Goal: Use online tool/utility: Use online tool/utility

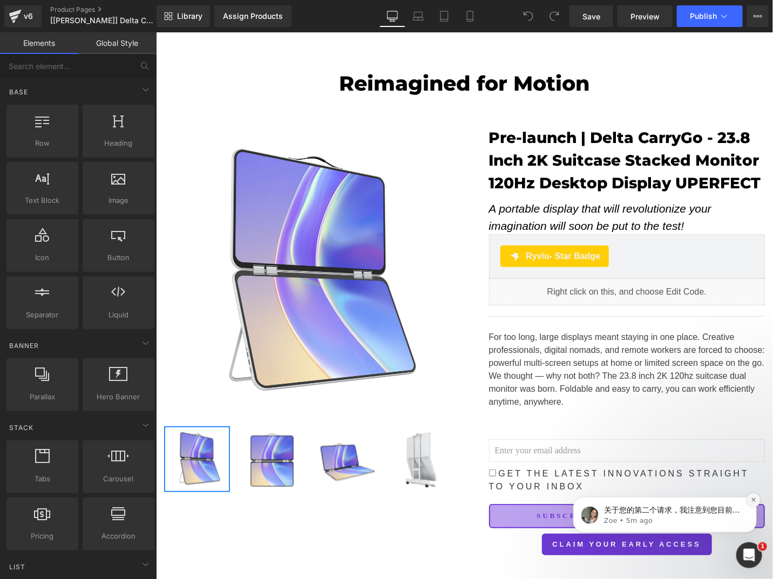
click at [753, 502] on icon "Dismiss notification" at bounding box center [753, 499] width 6 height 6
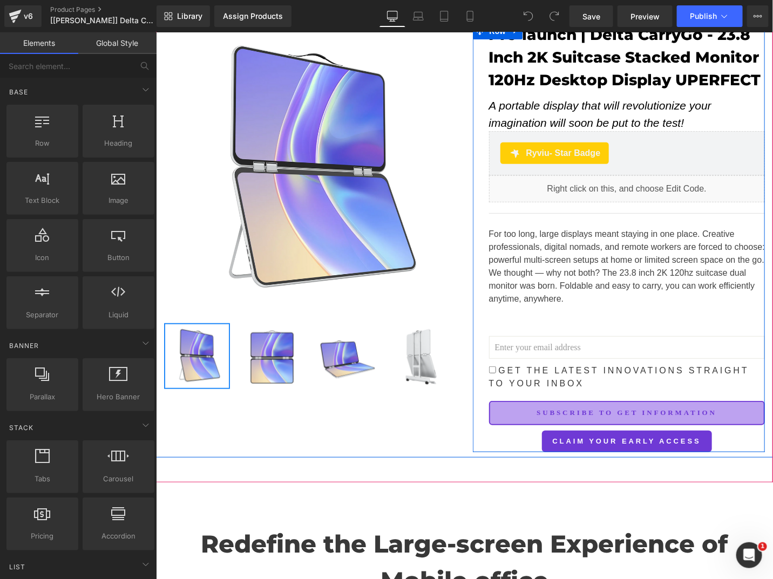
scroll to position [144, 0]
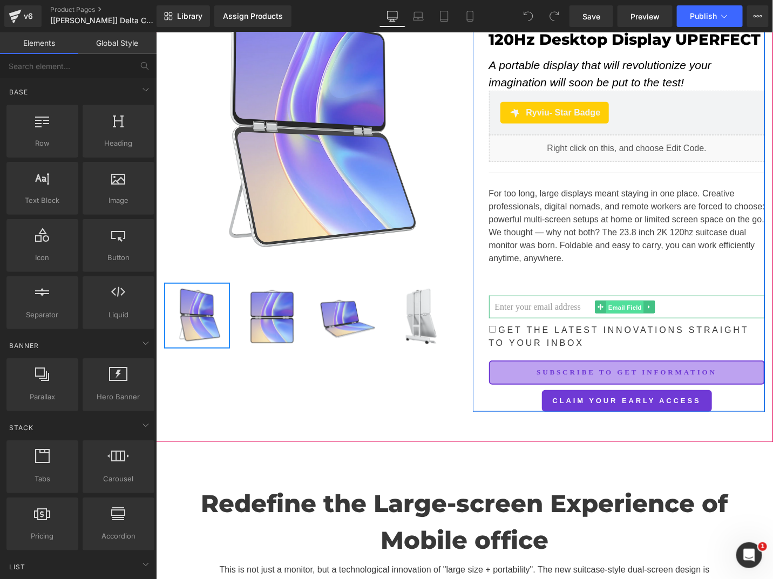
click at [614, 313] on span "Email Field" at bounding box center [624, 307] width 38 height 13
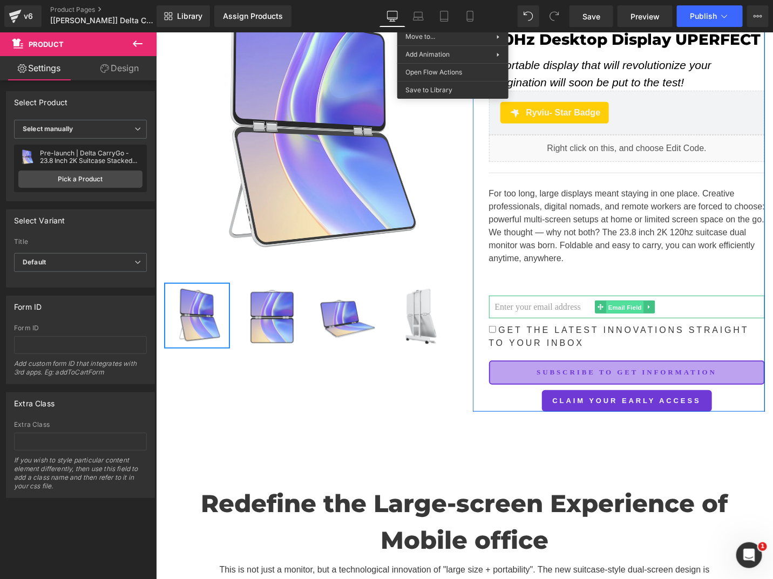
click at [620, 313] on span "Email Field" at bounding box center [624, 307] width 38 height 13
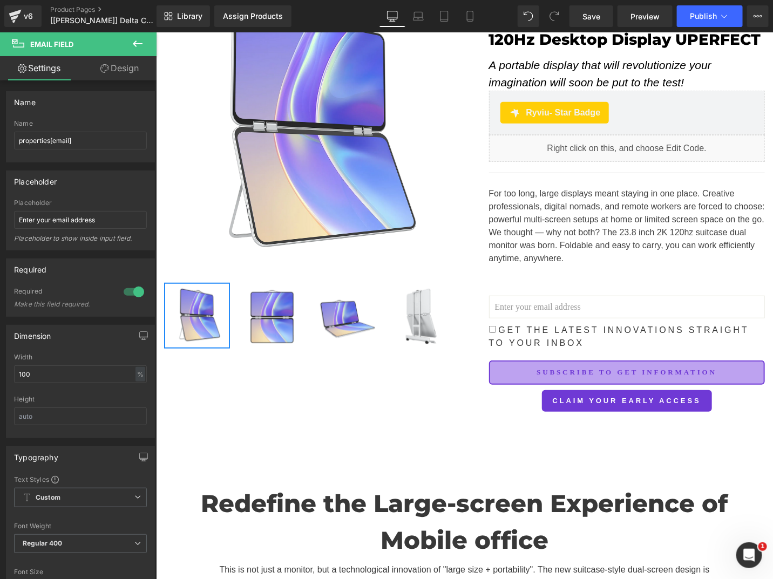
click at [140, 46] on icon at bounding box center [137, 43] width 13 height 13
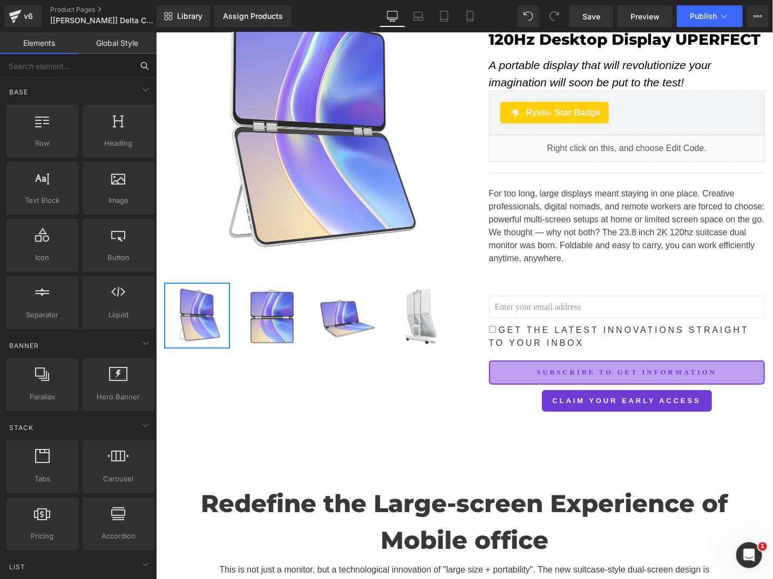
click at [95, 71] on input "text" at bounding box center [66, 66] width 133 height 24
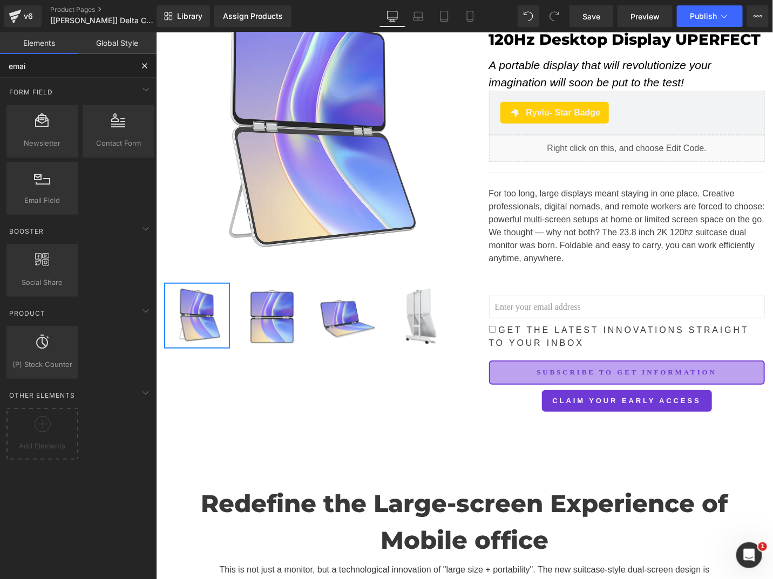
type input "email"
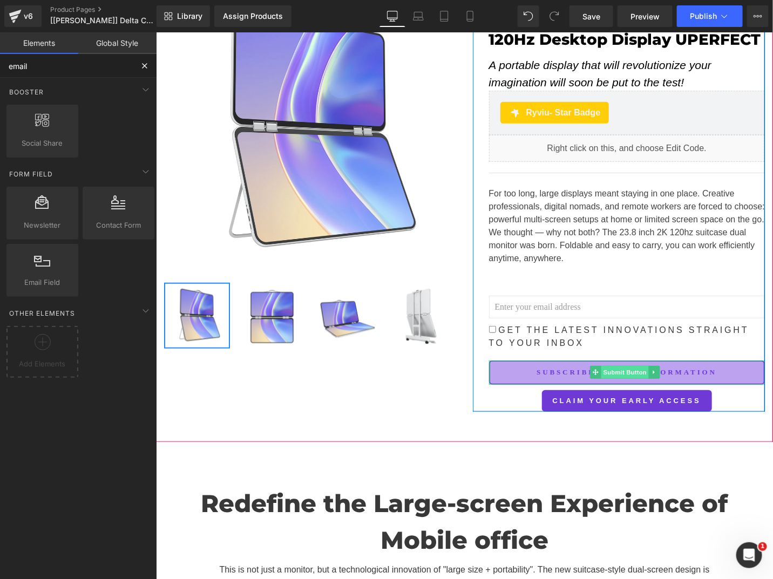
click at [623, 378] on span "Submit Button" at bounding box center [623, 371] width 47 height 13
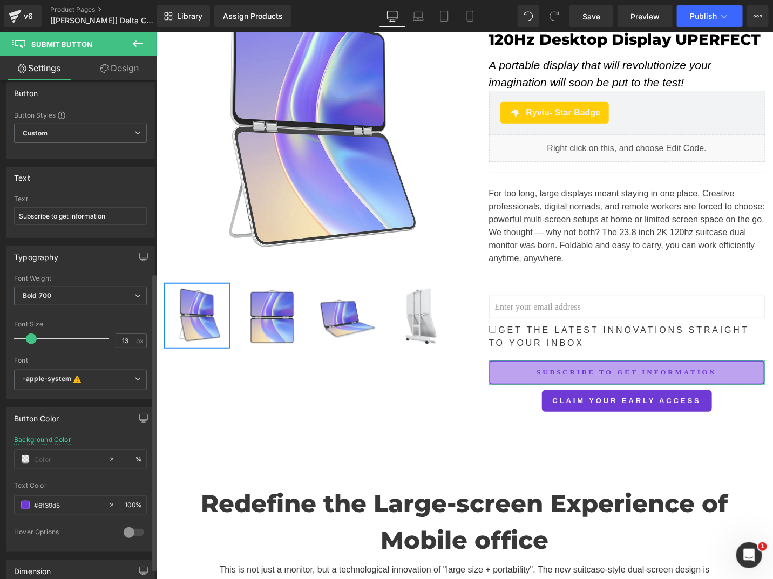
scroll to position [0, 0]
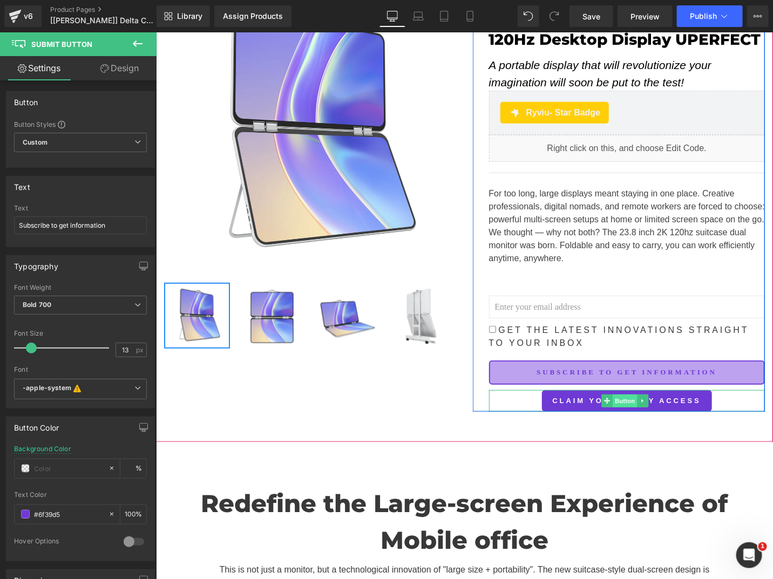
click at [617, 407] on span "Button" at bounding box center [624, 400] width 25 height 13
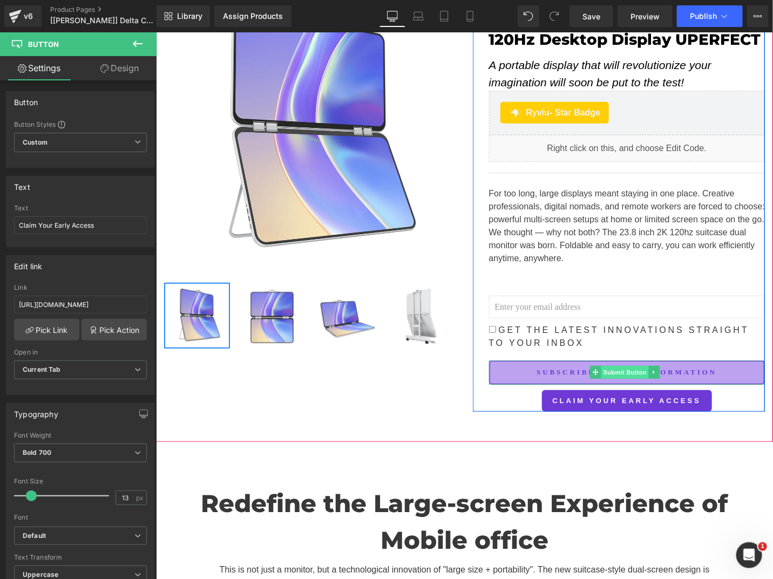
click at [606, 378] on span "Submit Button" at bounding box center [623, 371] width 47 height 13
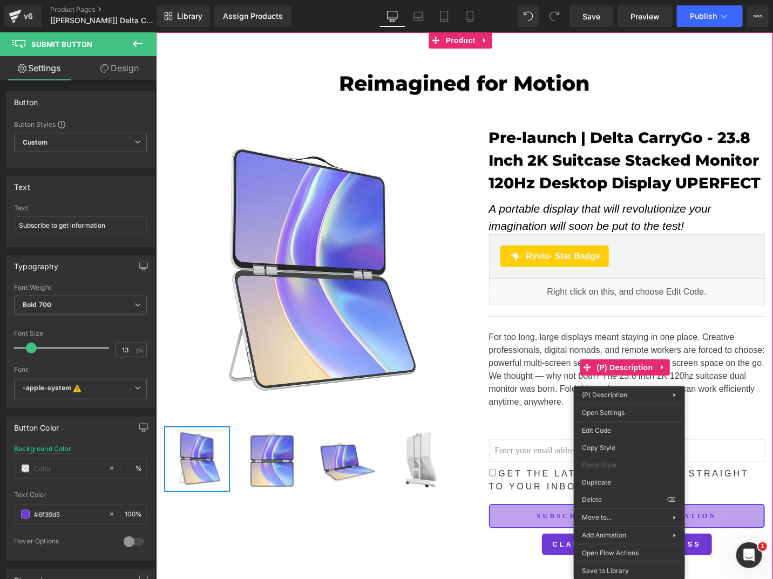
click at [396, 491] on div "Sale Off (P) Image ‹" at bounding box center [463, 335] width 617 height 451
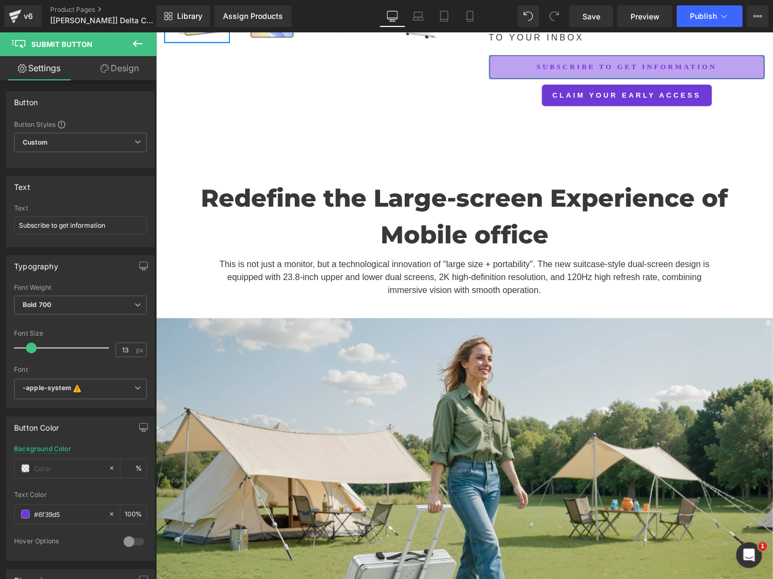
click at [113, 69] on link "Design" at bounding box center [119, 68] width 78 height 24
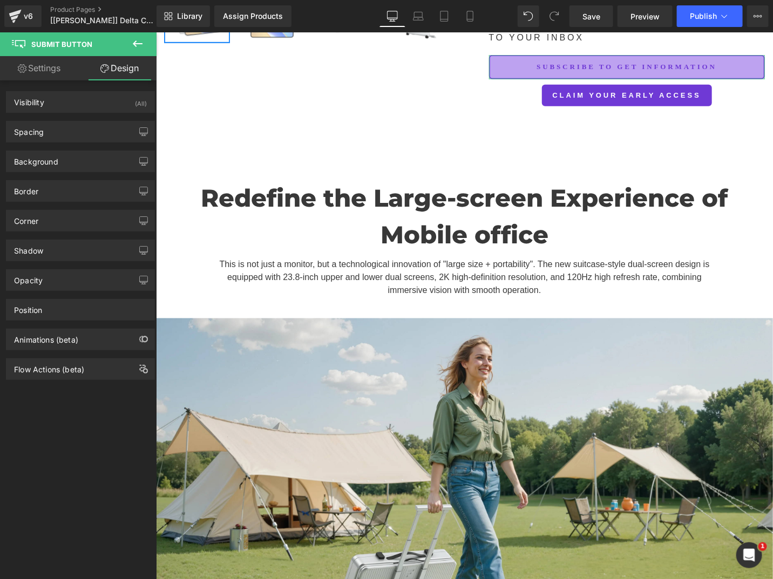
click at [49, 73] on link "Settings" at bounding box center [39, 68] width 78 height 24
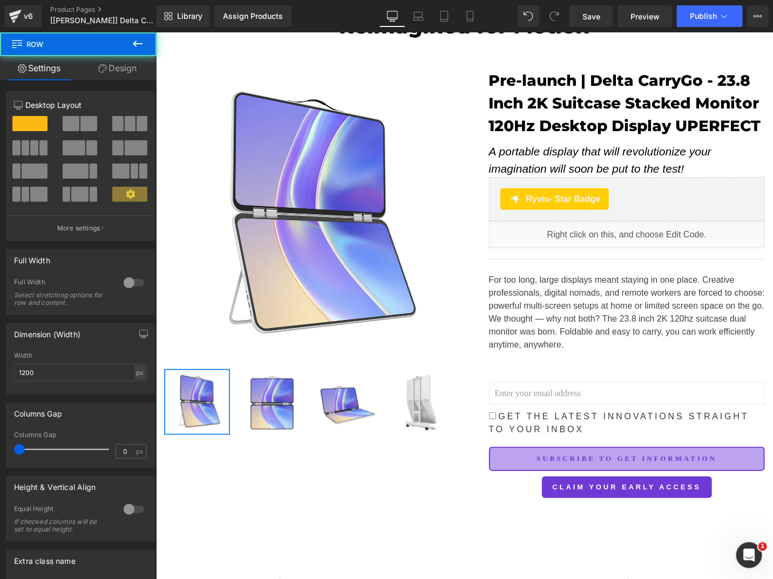
scroll to position [50, 0]
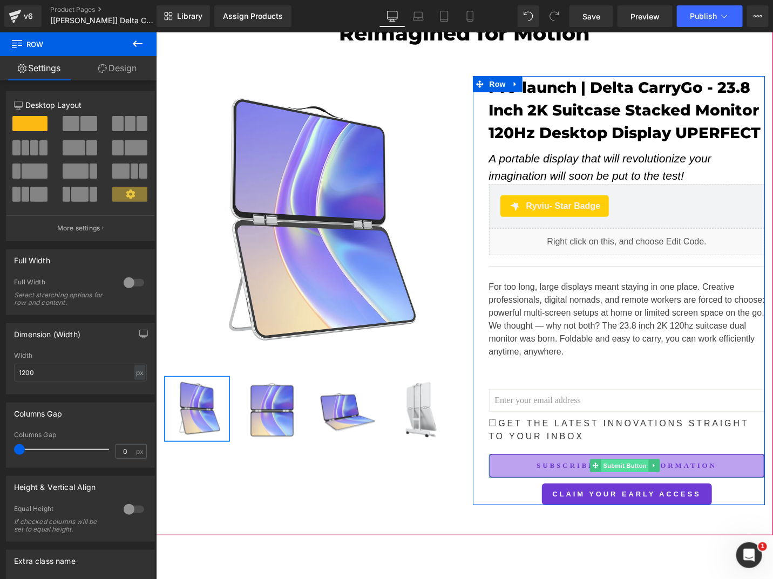
click at [614, 472] on span "Submit Button" at bounding box center [623, 465] width 47 height 13
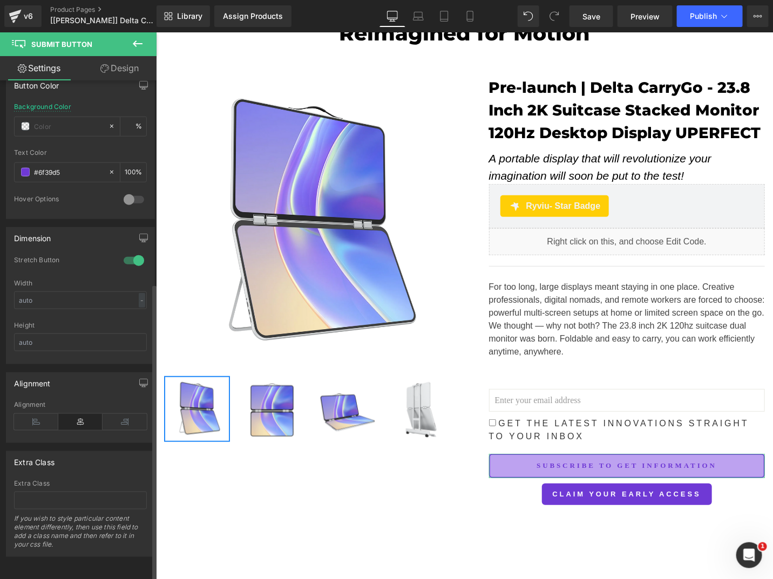
scroll to position [343, 0]
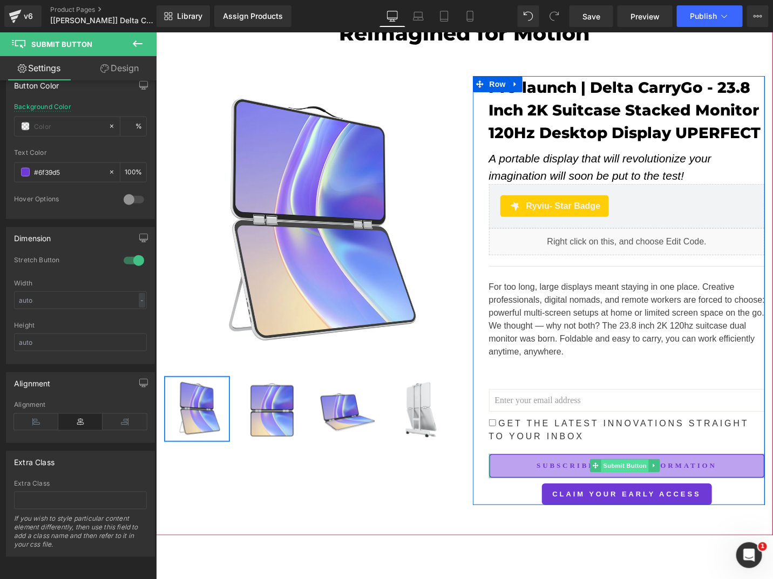
click at [613, 472] on span "Submit Button" at bounding box center [623, 465] width 47 height 13
